Goal: Book appointment/travel/reservation

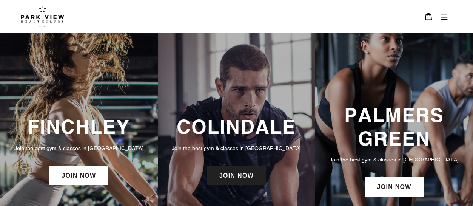
click at [255, 178] on link "JOIN NOW" at bounding box center [236, 175] width 59 height 20
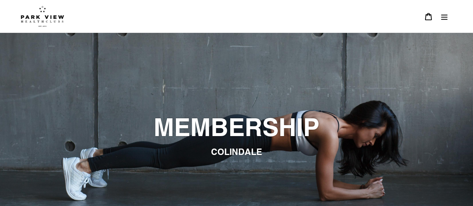
click at [48, 17] on img at bounding box center [42, 16] width 43 height 21
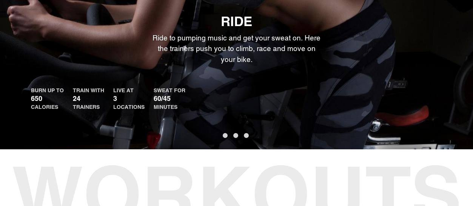
scroll to position [418, 0]
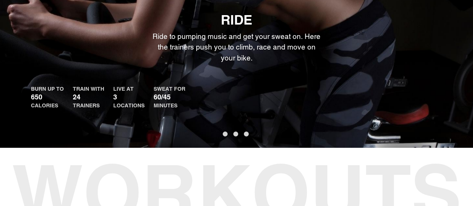
click at [235, 135] on button "2" at bounding box center [235, 133] width 5 height 5
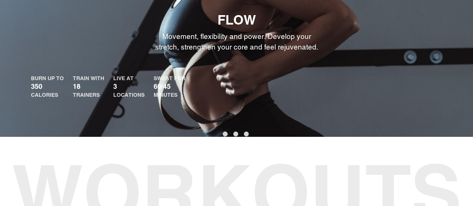
click at [221, 136] on ul "1 2 3" at bounding box center [236, 133] width 473 height 11
click at [225, 136] on button "1" at bounding box center [225, 133] width 5 height 5
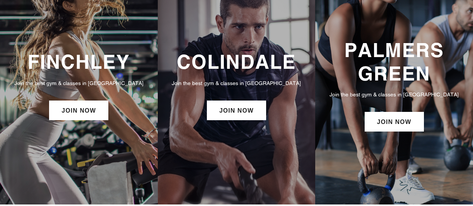
scroll to position [0, 0]
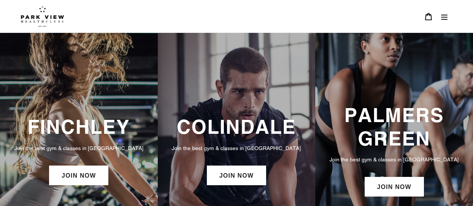
click at [445, 13] on icon "Menu" at bounding box center [445, 17] width 8 height 8
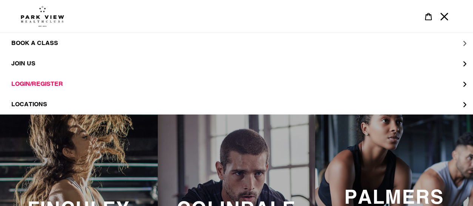
click at [462, 40] on button "BOOK A CLASS" at bounding box center [236, 43] width 473 height 20
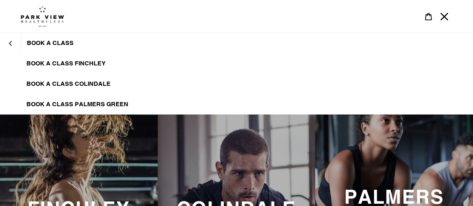
click at [98, 84] on span "BOOK A CLASS COLINDALE" at bounding box center [68, 84] width 84 height 8
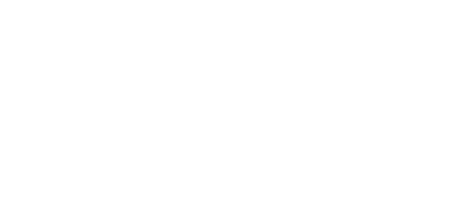
scroll to position [357, 0]
